Goal: Navigation & Orientation: Understand site structure

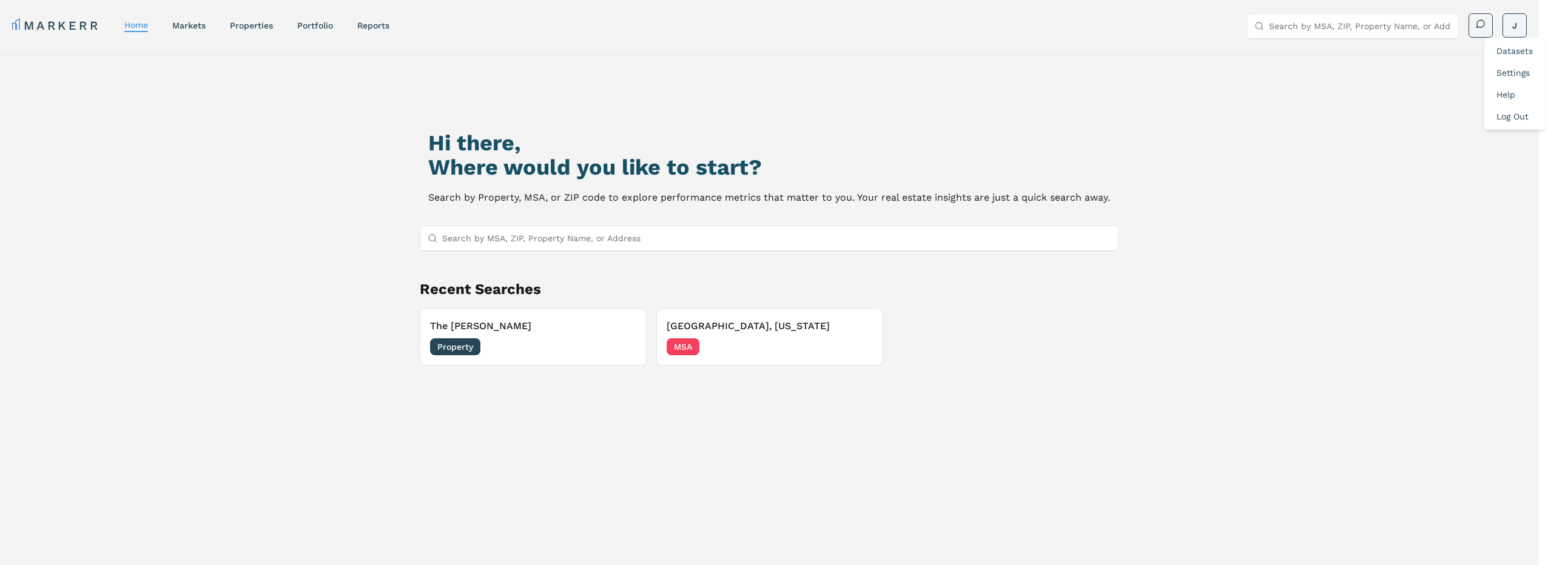
click at [1520, 27] on html "MARKERR home markets properties Portfolio reports Search by MSA, ZIP, Property …" at bounding box center [774, 334] width 1548 height 669
click at [1520, 70] on link "Settings" at bounding box center [1512, 73] width 33 height 10
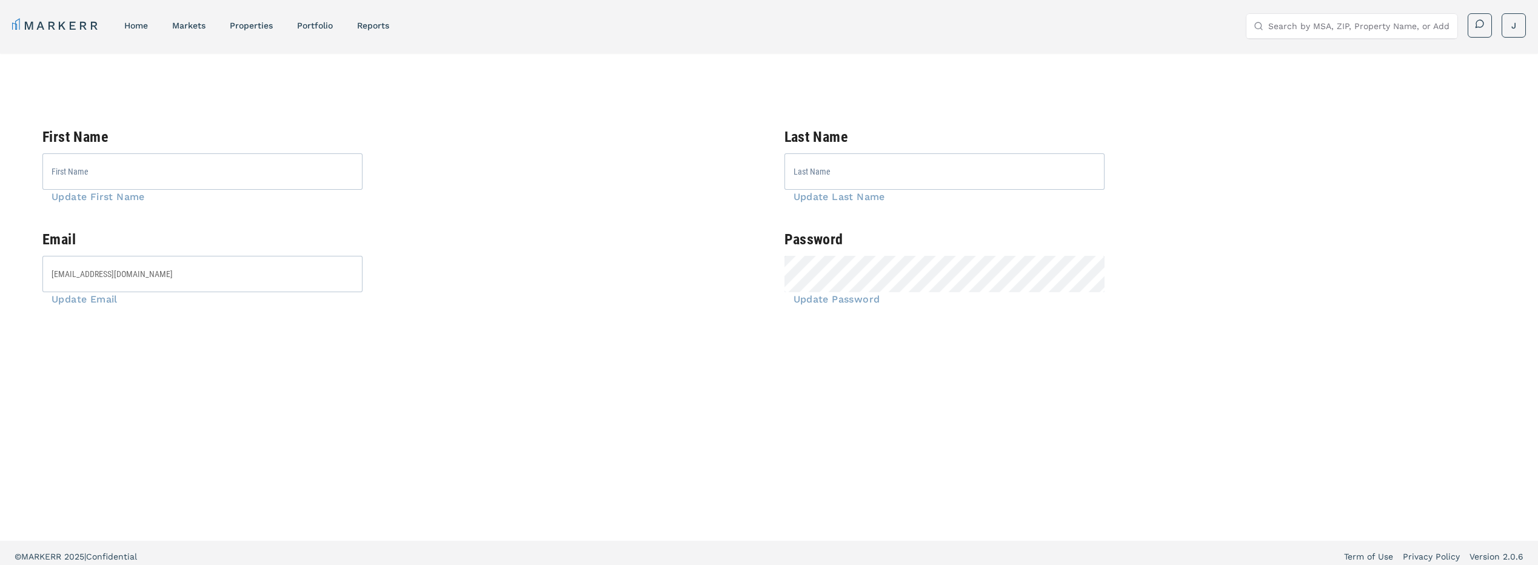
click at [1509, 22] on html "MARKERR home markets properties Portfolio reports Search by MSA, ZIP, Property …" at bounding box center [769, 286] width 1538 height 572
click at [372, 22] on html "MARKERR home markets properties Portfolio reports Search by MSA, ZIP, Property …" at bounding box center [769, 286] width 1538 height 572
click at [361, 25] on link "reports" at bounding box center [373, 26] width 32 height 10
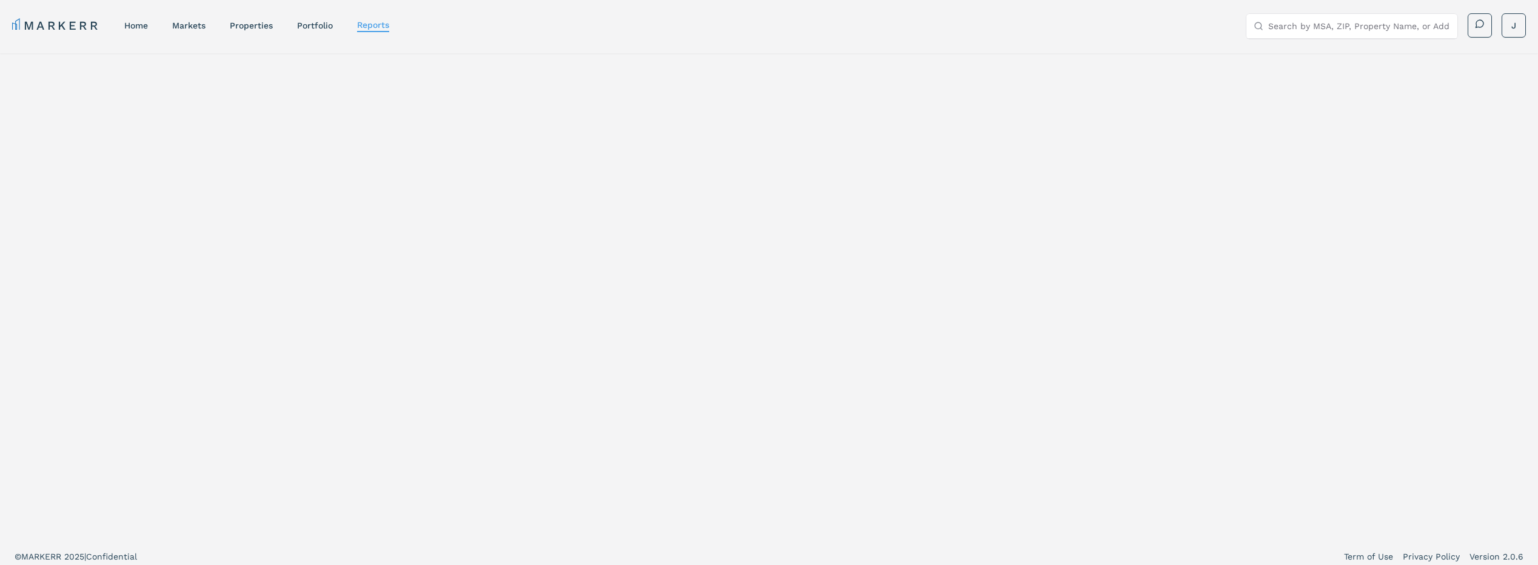
select select "-release_date"
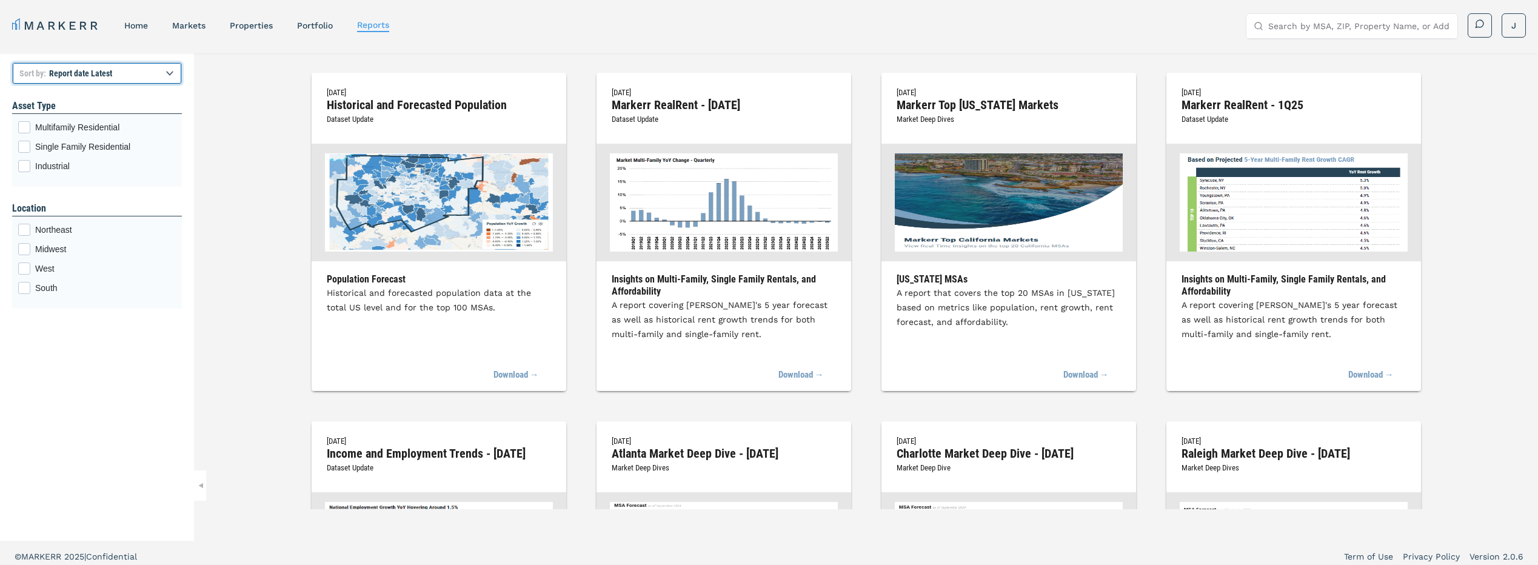
click at [143, 69] on select "Report title A to Z Report title Z to A Report date Latest Report date Oldest" at bounding box center [97, 73] width 170 height 22
click at [324, 24] on link "Portfolio" at bounding box center [315, 26] width 36 height 10
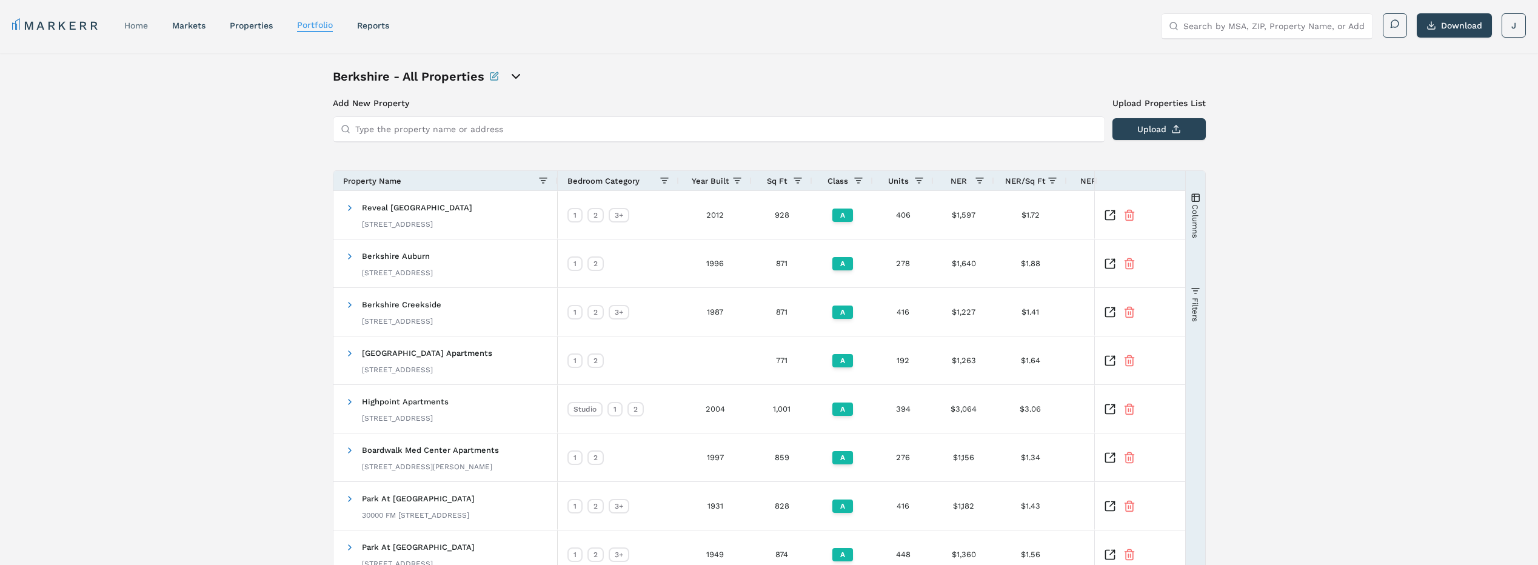
click at [139, 23] on link "home" at bounding box center [136, 26] width 24 height 10
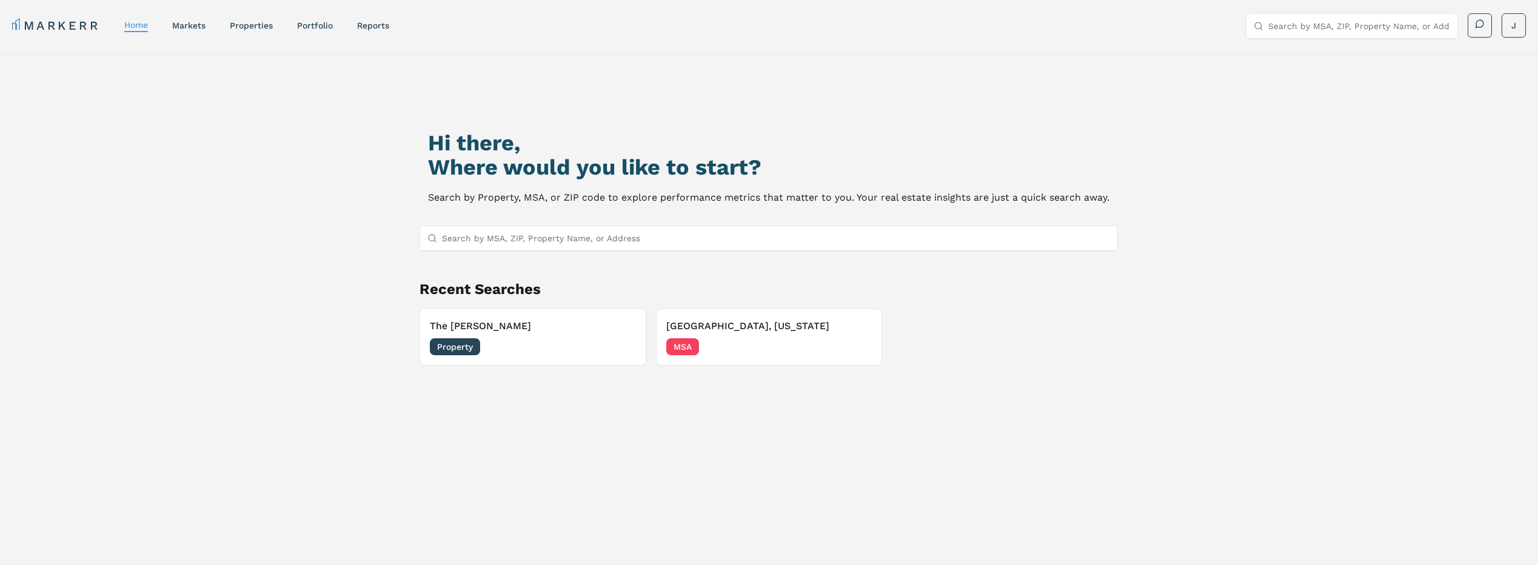
click at [204, 18] on nav "MARKERR home markets properties Portfolio reports" at bounding box center [200, 25] width 377 height 17
click at [202, 26] on link "markets" at bounding box center [188, 26] width 33 height 10
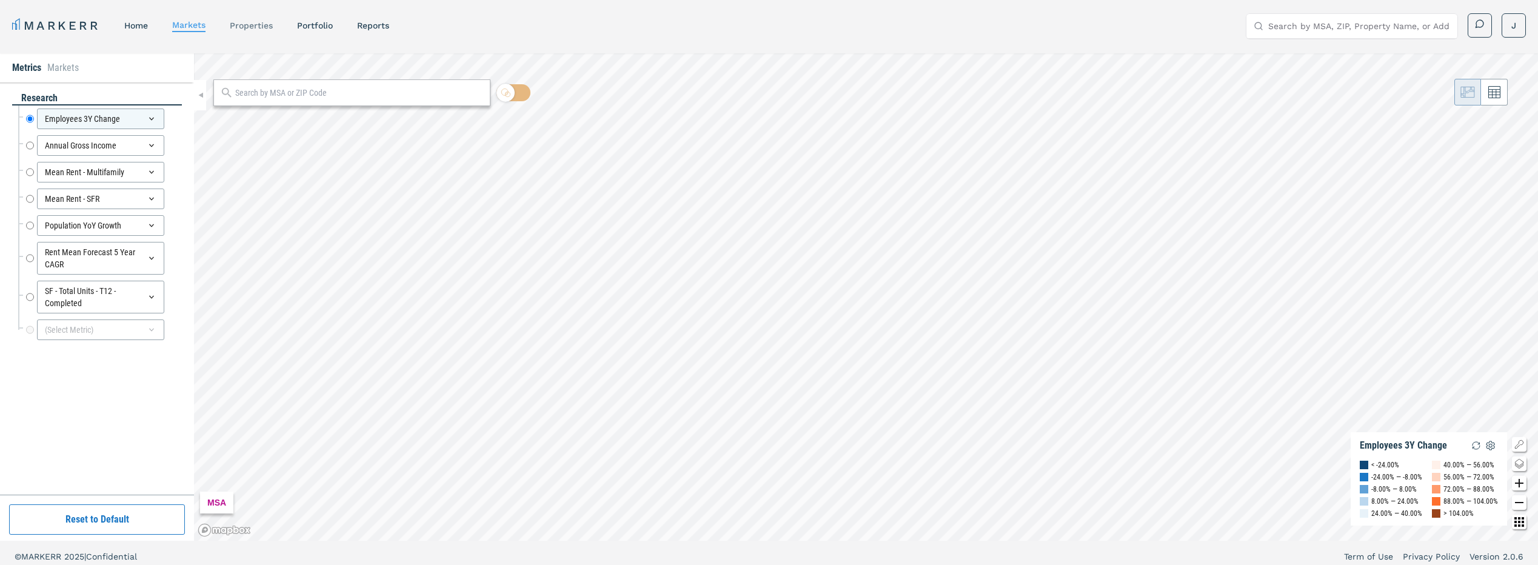
click at [256, 27] on link "properties" at bounding box center [251, 26] width 43 height 10
